Goal: Task Accomplishment & Management: Complete application form

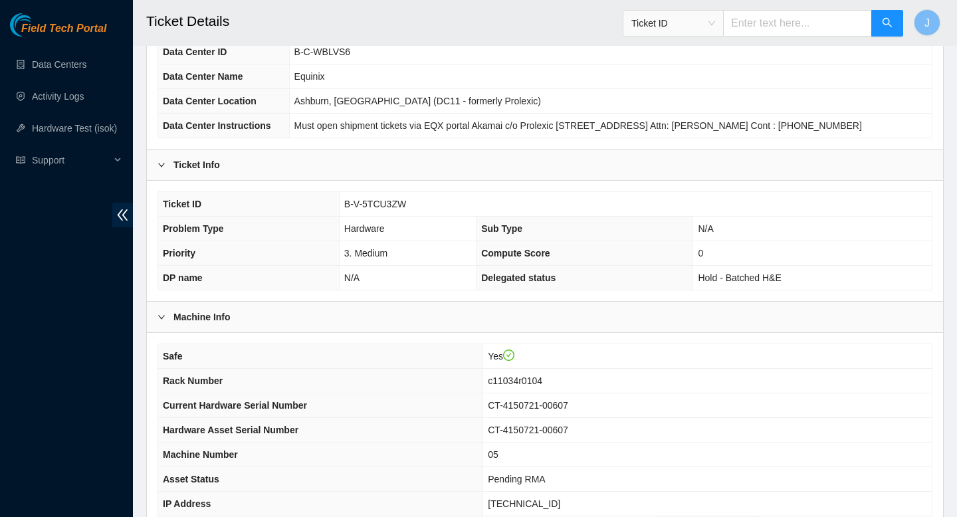
scroll to position [17, 0]
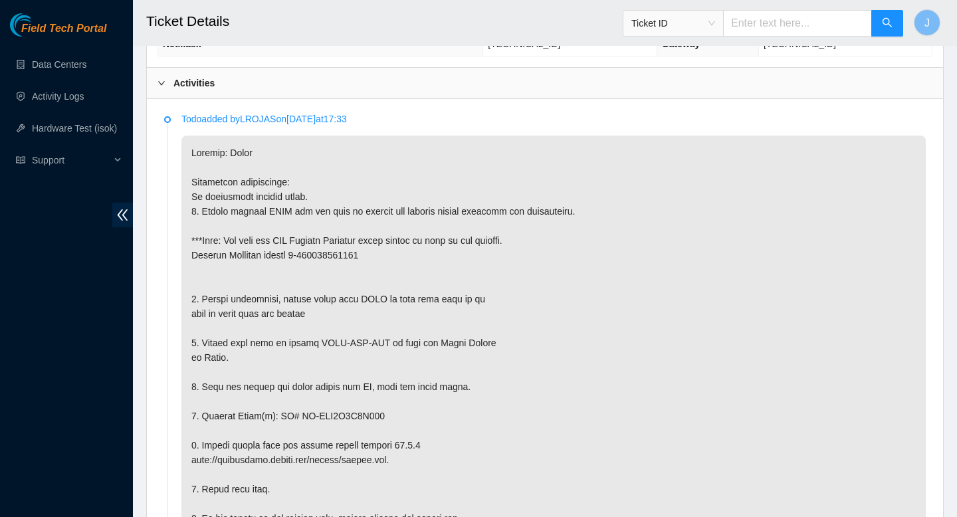
scroll to position [595, 0]
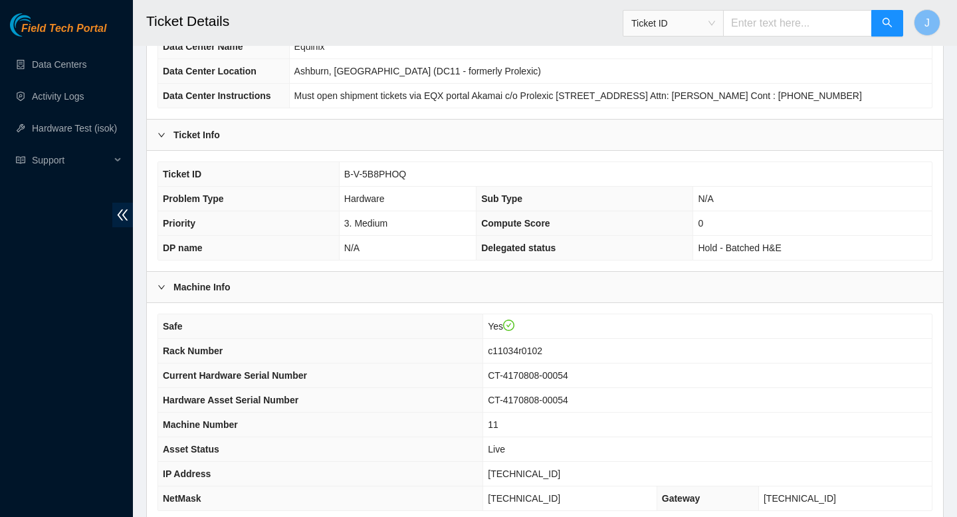
scroll to position [128, 0]
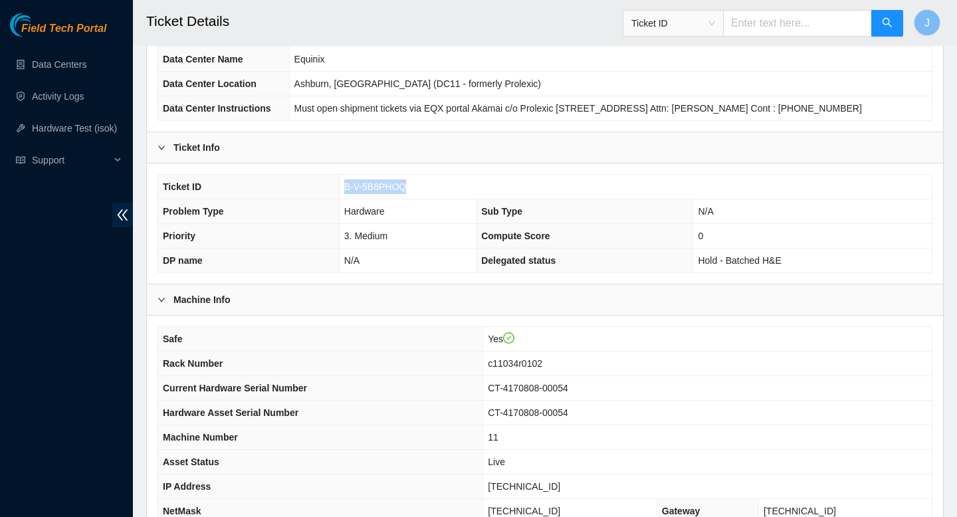
drag, startPoint x: 411, startPoint y: 188, endPoint x: 339, endPoint y: 186, distance: 71.8
click at [339, 186] on td "B-V-5B8PHOQ" at bounding box center [635, 187] width 593 height 25
copy span "B-V-5B8PHOQ"
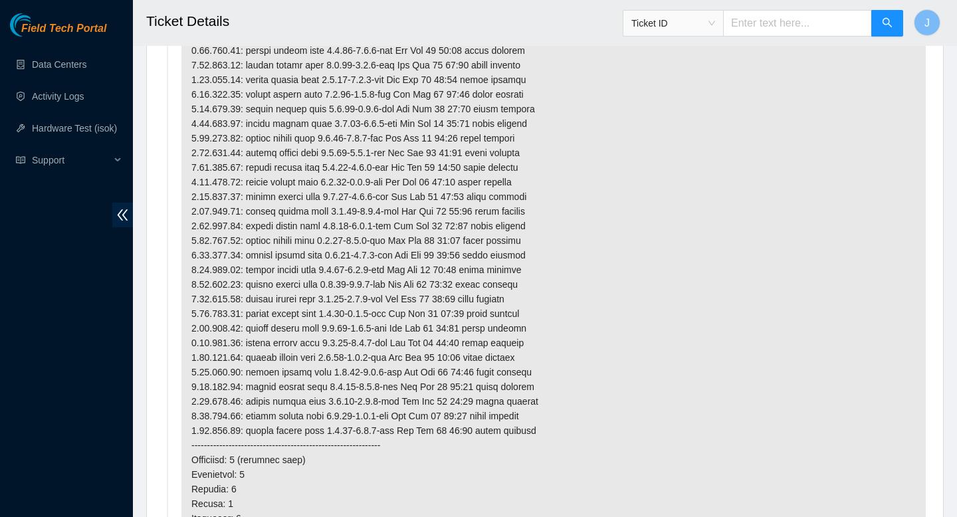
scroll to position [3963, 0]
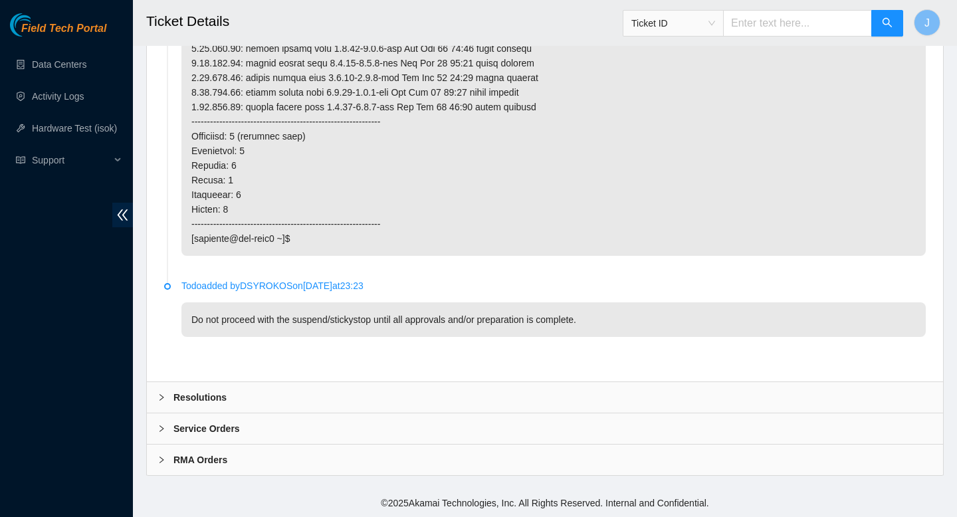
click at [328, 403] on div "Resolutions" at bounding box center [545, 397] width 796 height 31
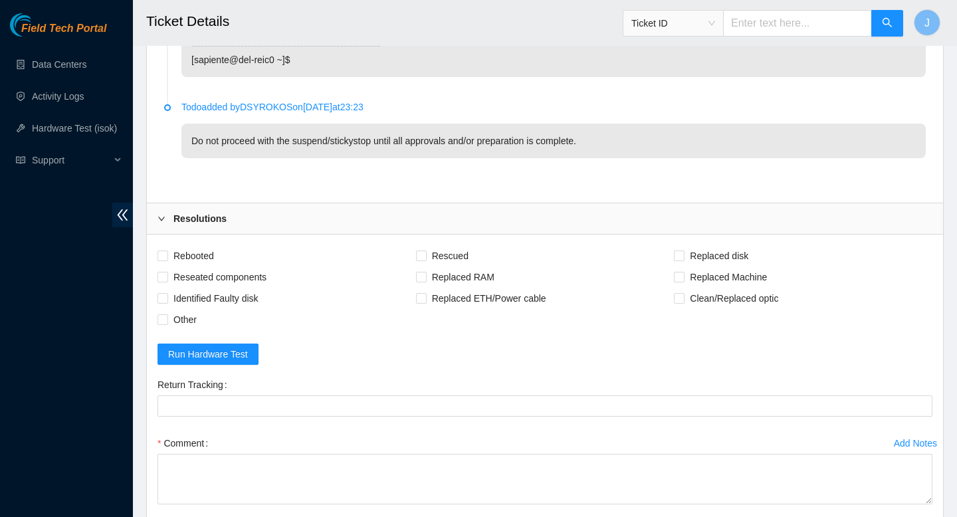
scroll to position [4113, 0]
click at [163, 259] on input "Rebooted" at bounding box center [161, 254] width 9 height 9
checkbox input "true"
click at [164, 323] on input "Other" at bounding box center [161, 318] width 9 height 9
checkbox input "true"
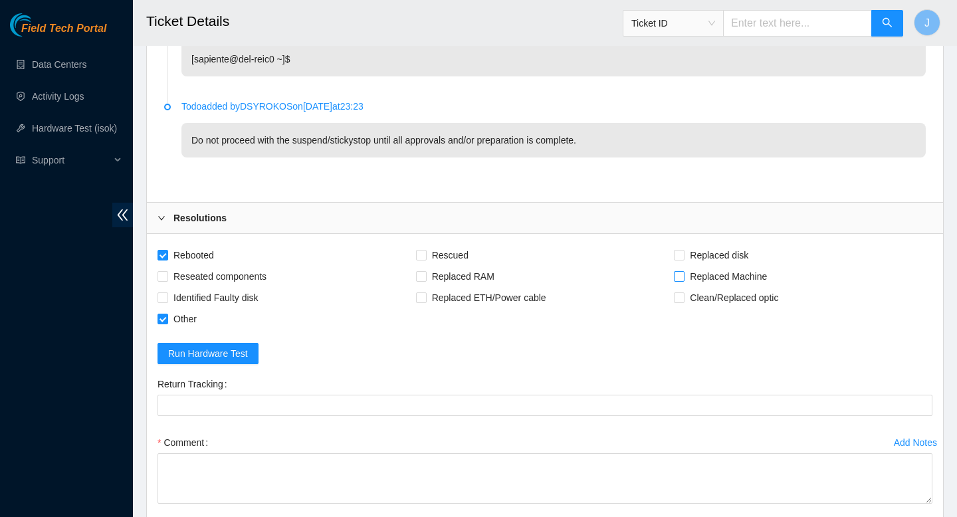
click at [680, 280] on input "Replaced Machine" at bounding box center [678, 275] width 9 height 9
checkbox input "true"
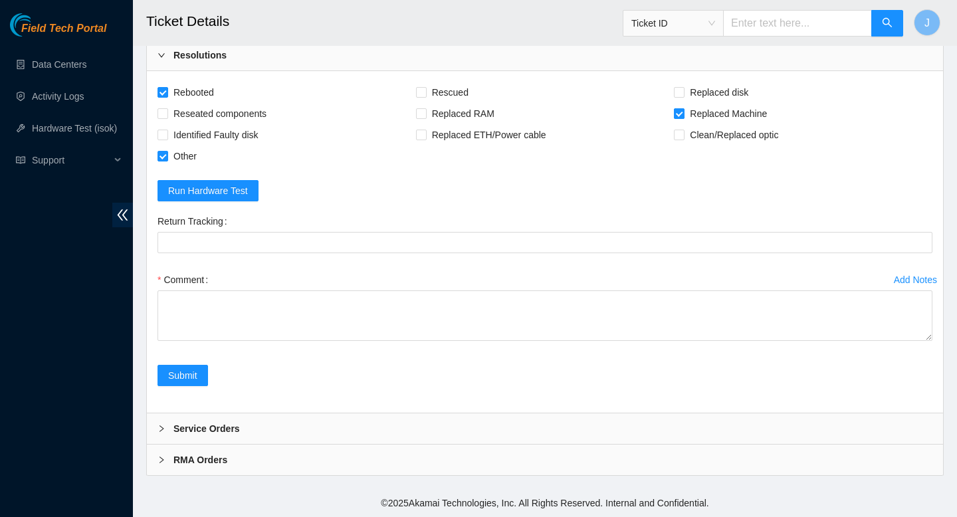
scroll to position [4286, 0]
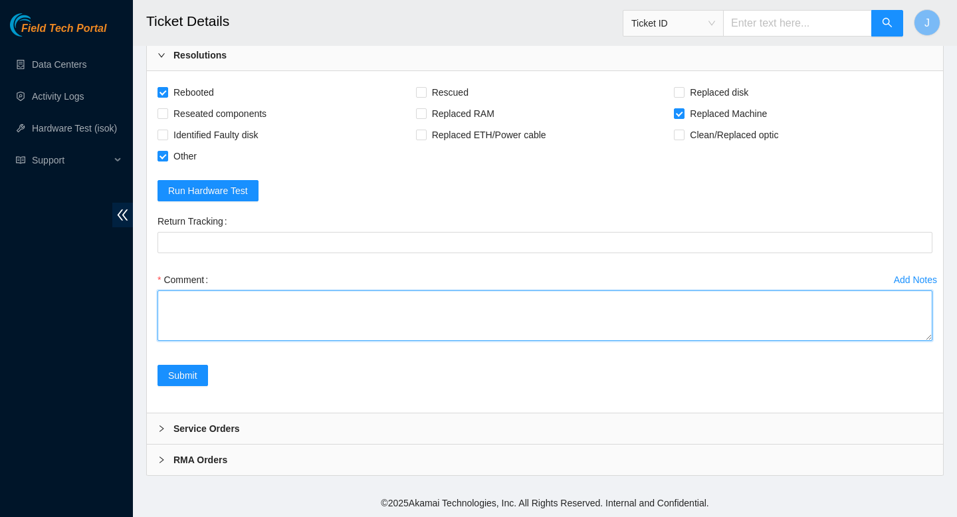
click at [564, 326] on textarea "Comment" at bounding box center [544, 315] width 775 height 50
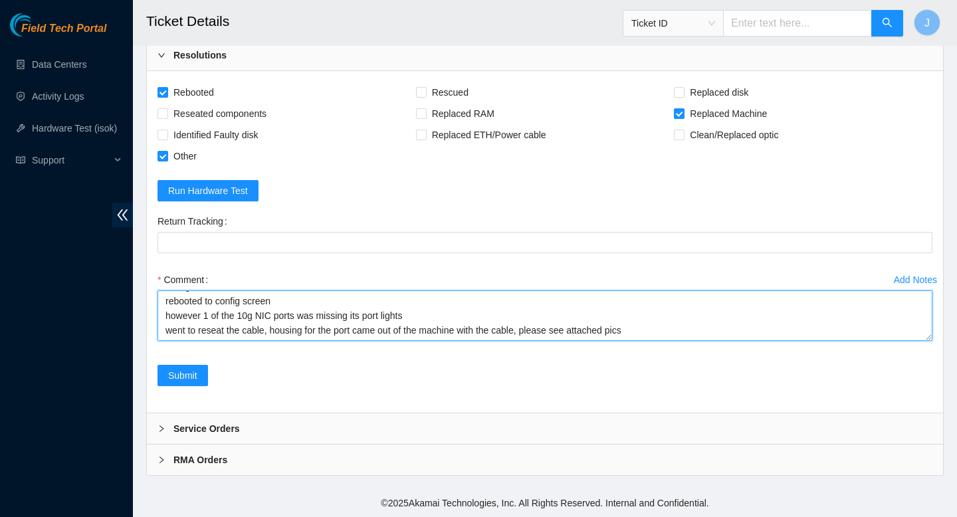
scroll to position [98, 0]
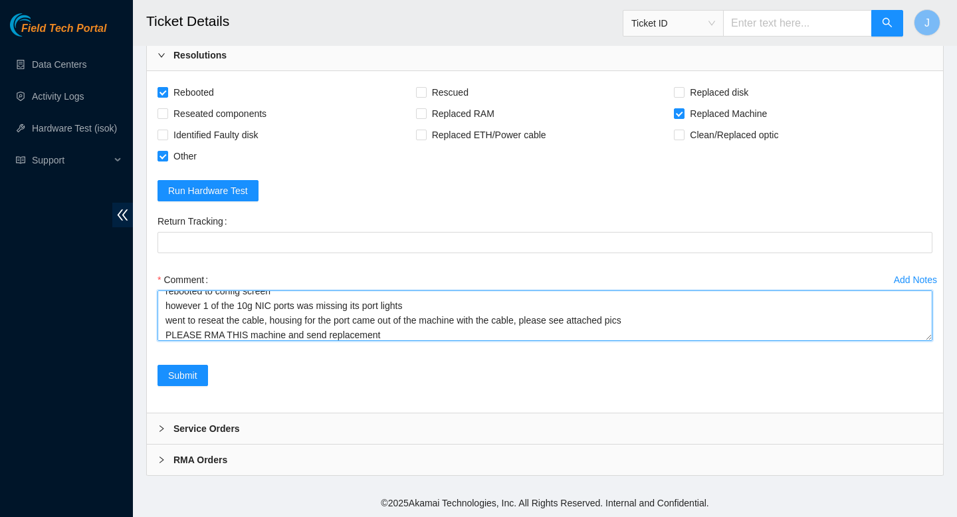
click at [658, 339] on textarea "verified SN removed sn replaced w/ sn powered on rescued configured rebooted to…" at bounding box center [544, 315] width 775 height 50
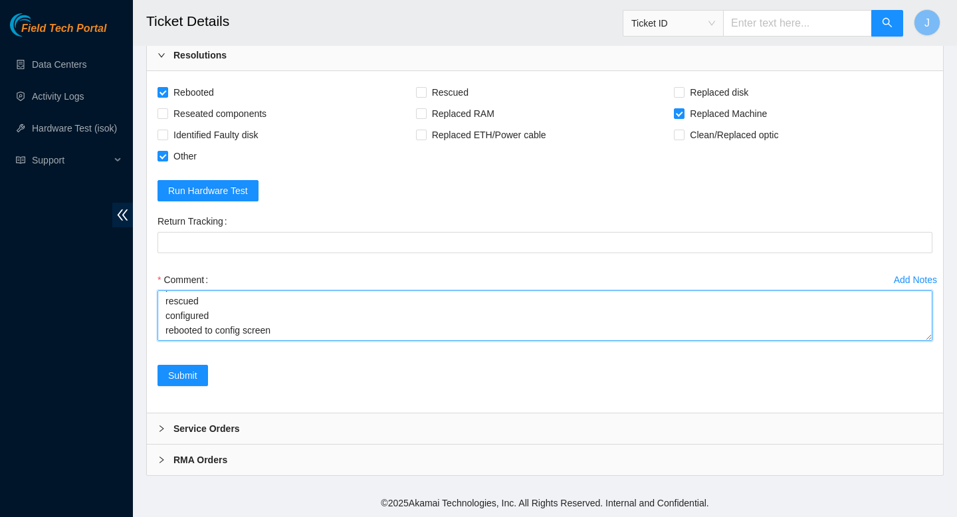
scroll to position [68, 0]
click at [389, 338] on textarea "verified SN removed sn replaced w/ sn powered on rescued configured during the …" at bounding box center [544, 315] width 775 height 50
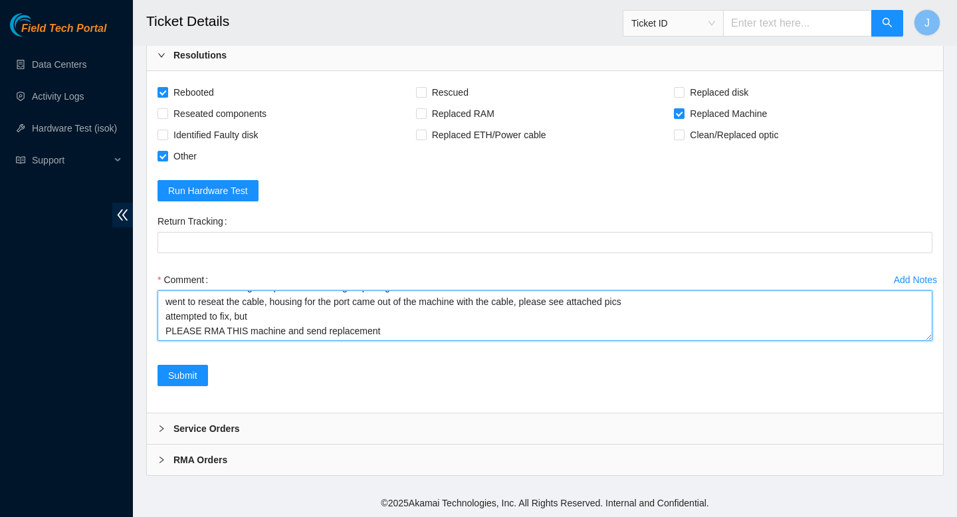
scroll to position [117, 0]
click at [262, 337] on textarea "verified SN removed sn replaced w/ sn powered on rescued configured during the …" at bounding box center [544, 315] width 775 height 50
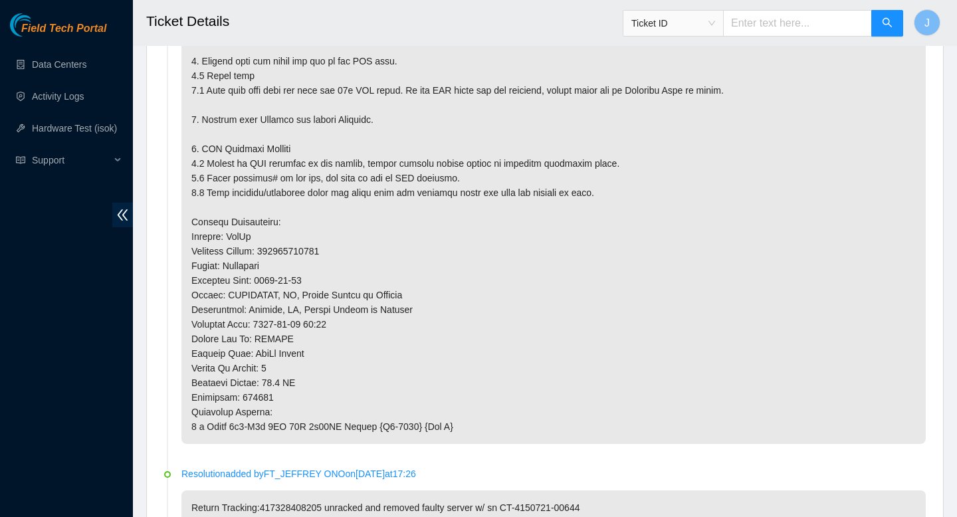
scroll to position [916, 0]
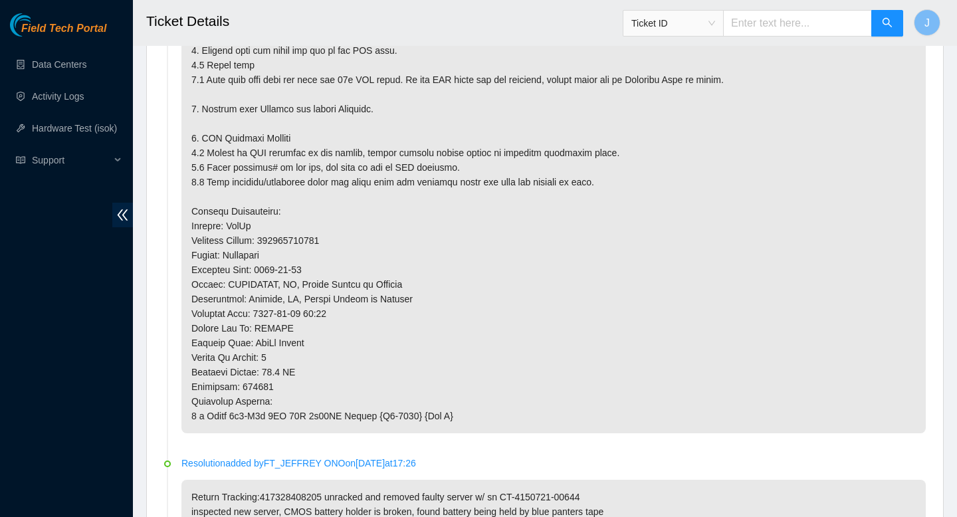
type textarea "verified SN removed sn replaced w/ sn powered on rescued configured during the …"
drag, startPoint x: 339, startPoint y: 243, endPoint x: 269, endPoint y: 242, distance: 70.4
click at [269, 242] on p at bounding box center [553, 123] width 744 height 619
copy p "417328424120"
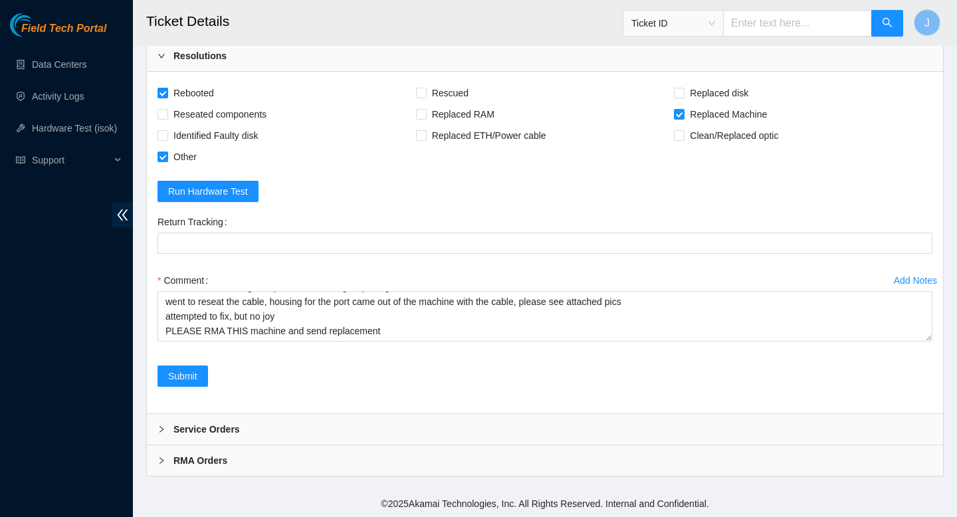
scroll to position [4305, 0]
click at [276, 460] on div "RMA Orders" at bounding box center [545, 459] width 796 height 31
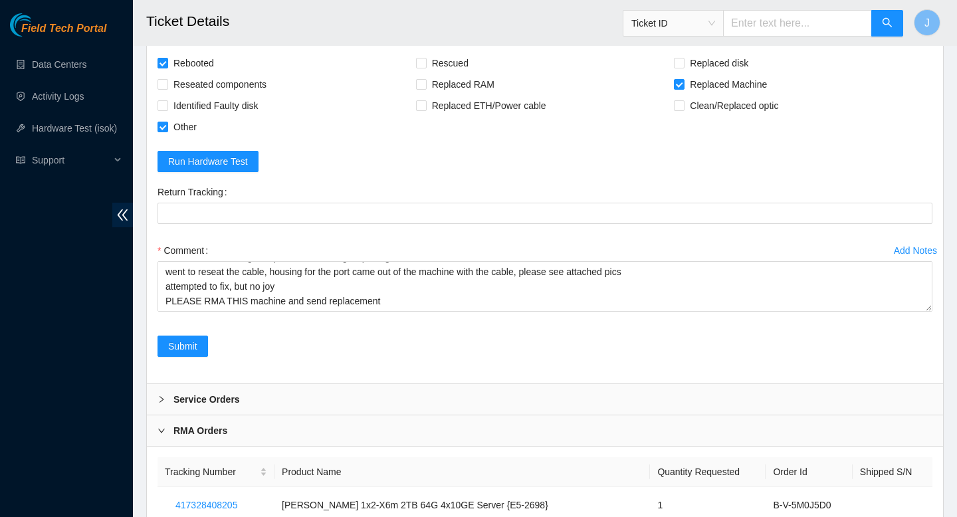
scroll to position [4430, 0]
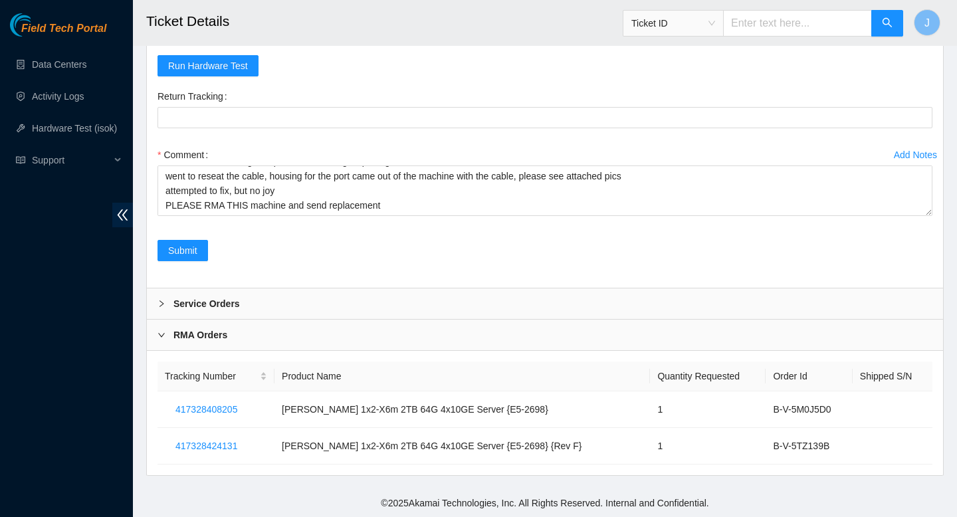
click at [357, 305] on div "Service Orders" at bounding box center [545, 303] width 796 height 31
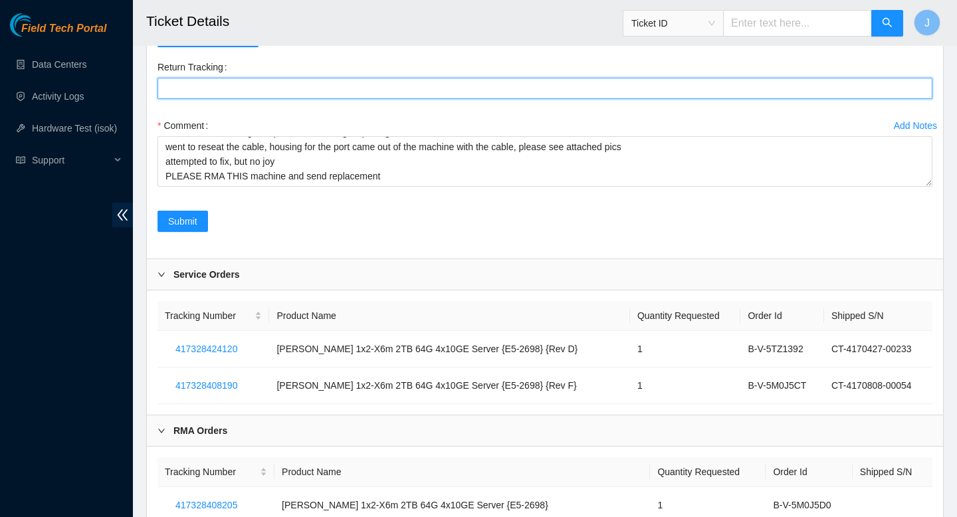
click at [338, 99] on Tracking "Return Tracking" at bounding box center [544, 88] width 775 height 21
paste Tracking "417328424120"
type Tracking "417328424131"
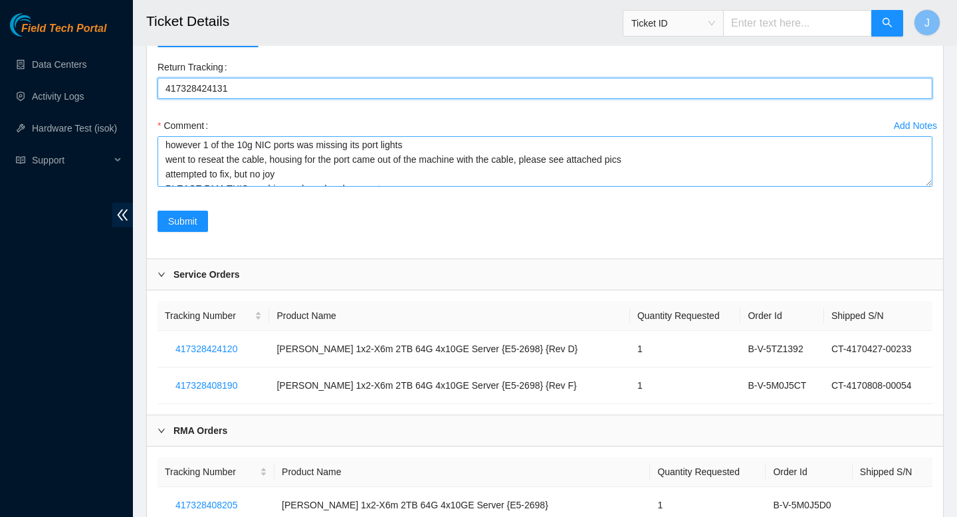
scroll to position [104, 0]
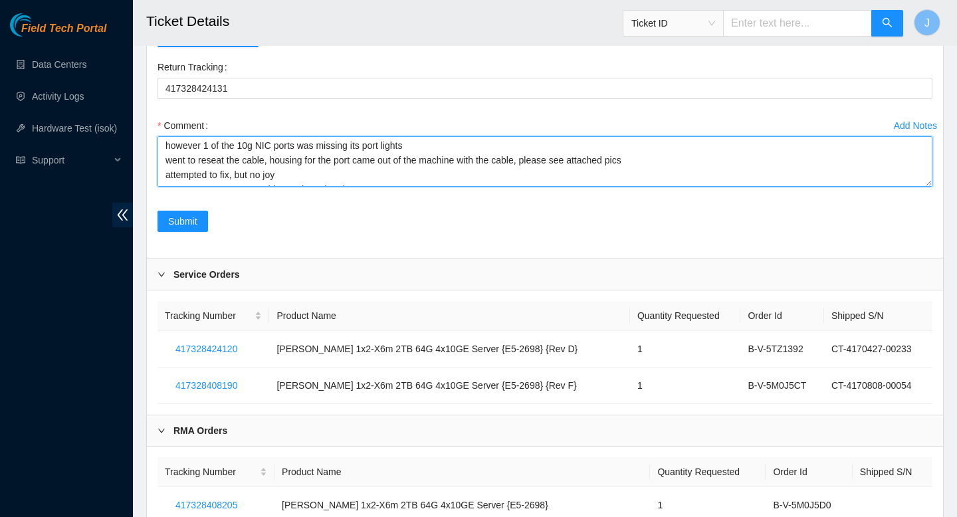
click at [656, 187] on textarea "verified SN removed sn replaced w/ sn powered on rescued configured during the …" at bounding box center [544, 161] width 775 height 50
type textarea "verified SN removed sn replaced w/ sn powered on rescued configured during the …"
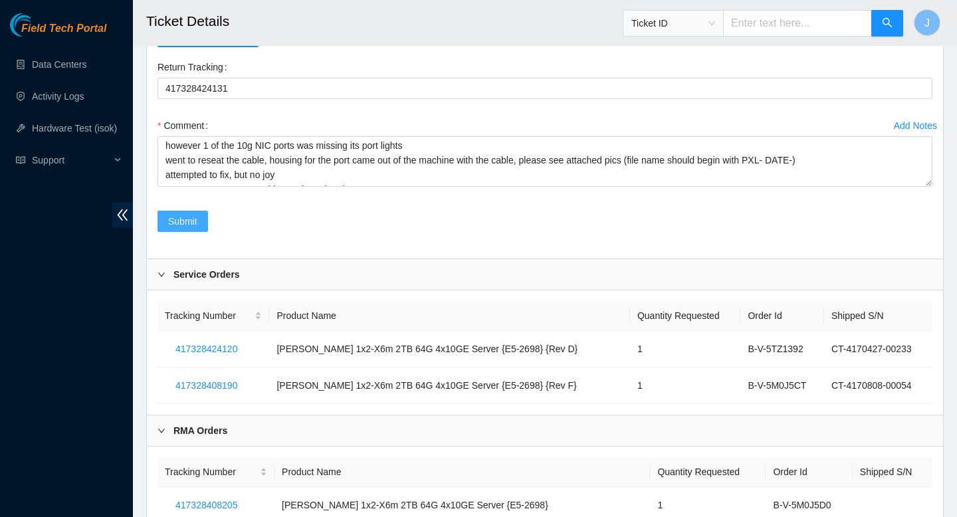
click at [183, 229] on span "Submit" at bounding box center [182, 221] width 29 height 15
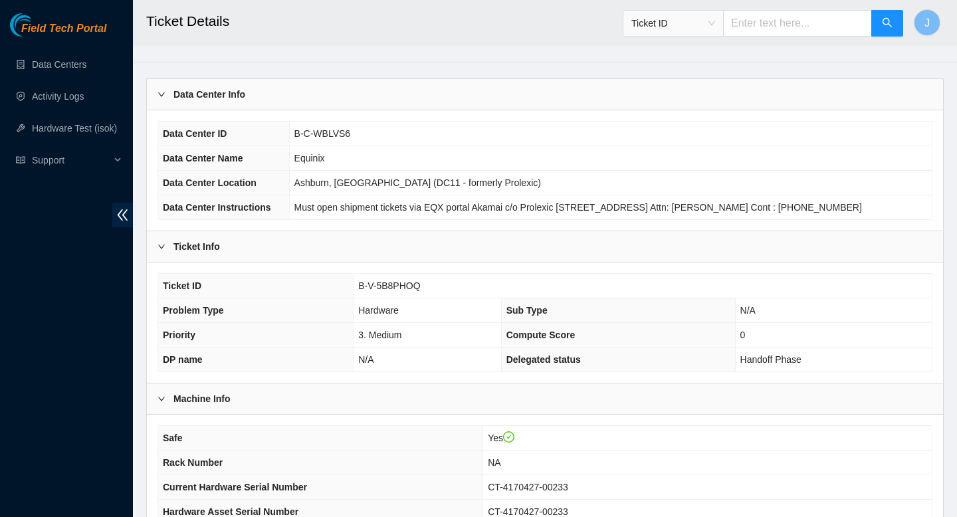
scroll to position [312, 0]
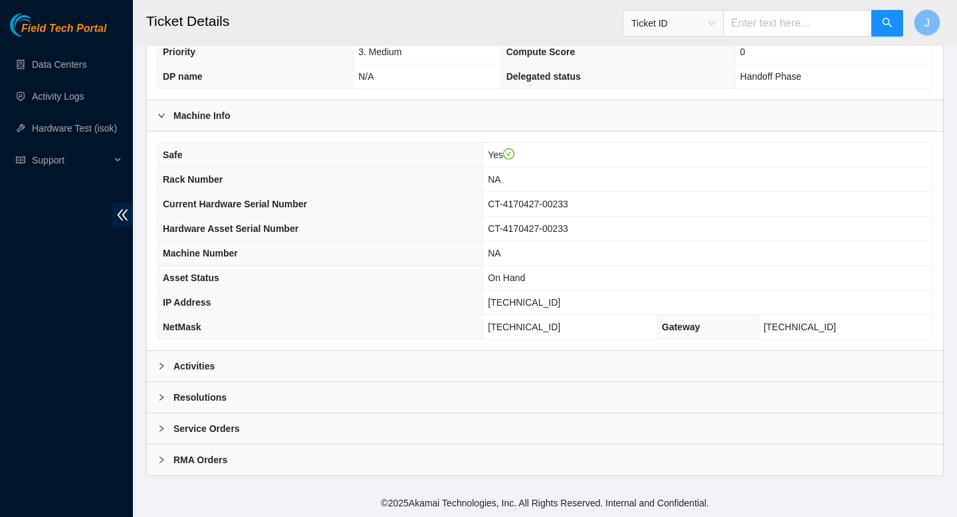
click at [347, 361] on div "Activities" at bounding box center [545, 366] width 796 height 31
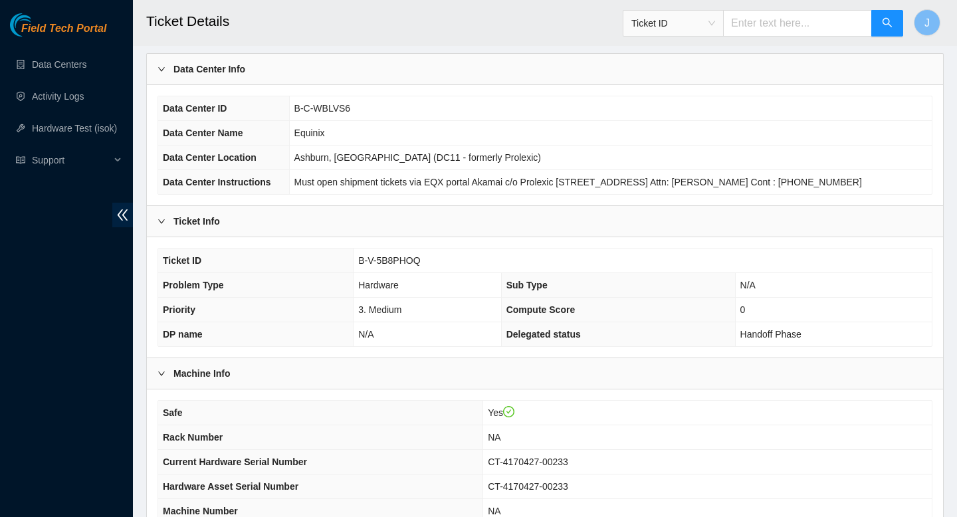
scroll to position [0, 0]
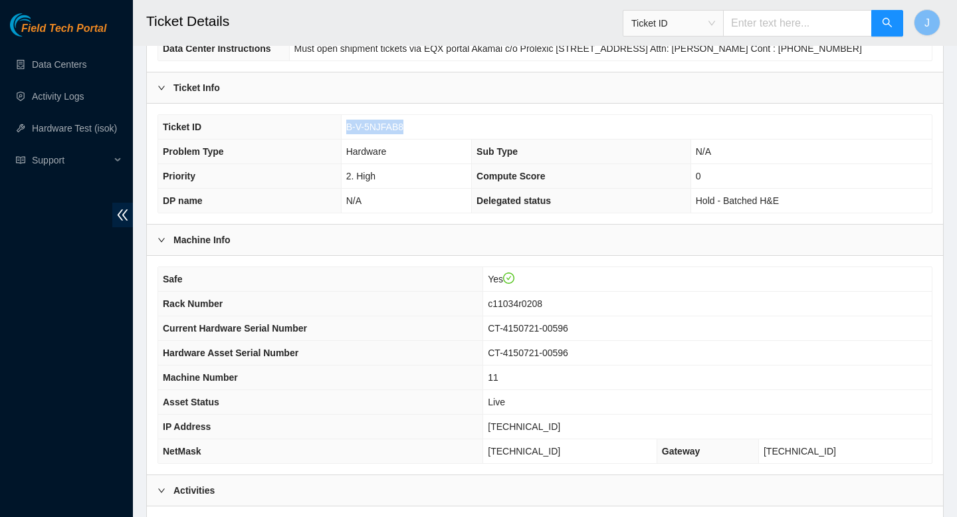
scroll to position [194, 0]
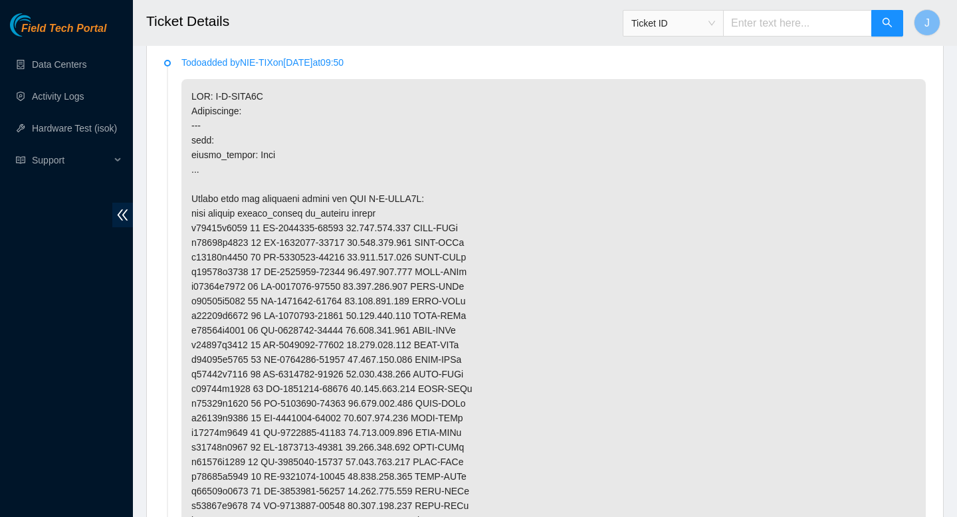
scroll to position [700, 0]
